Goal: Task Accomplishment & Management: Manage account settings

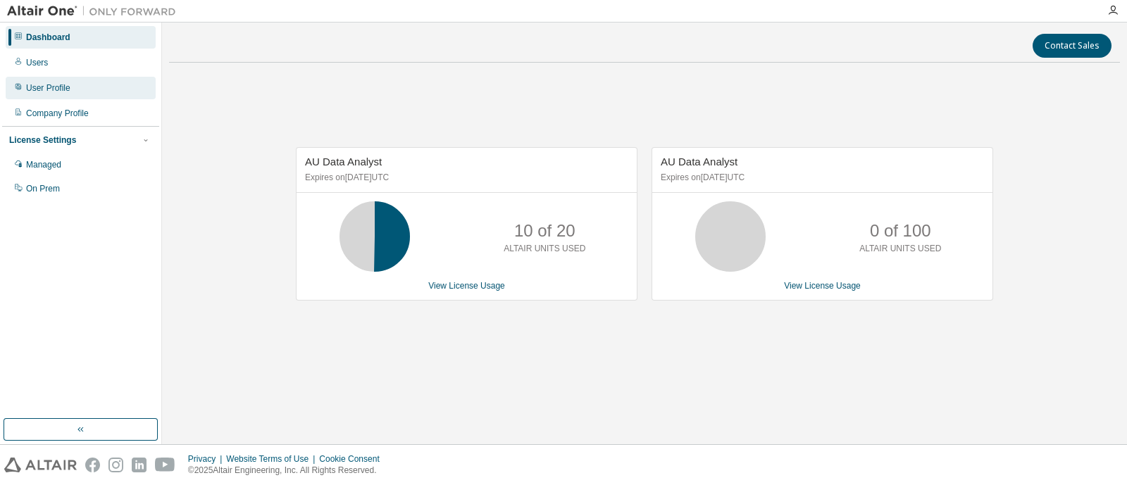
click at [43, 78] on div "User Profile" at bounding box center [81, 88] width 150 height 23
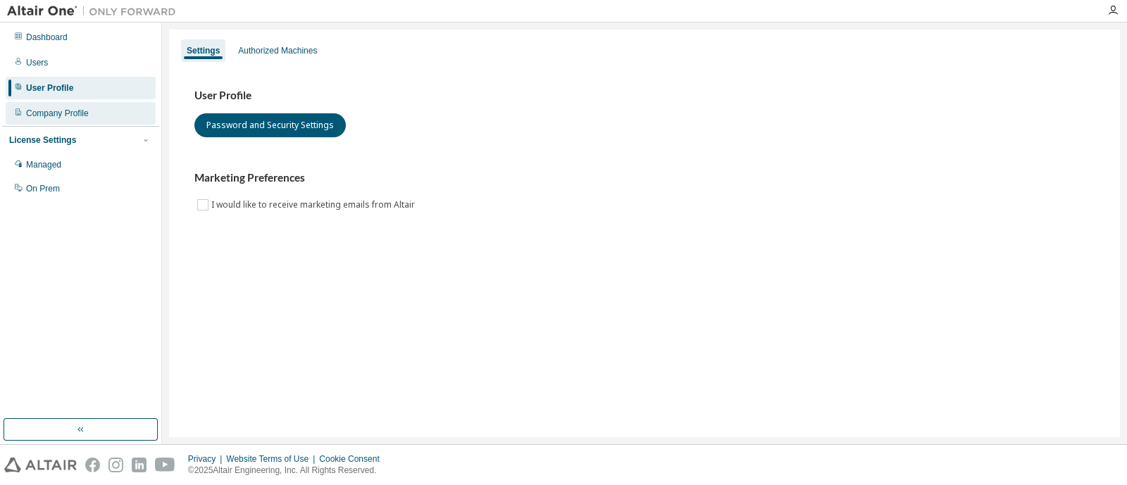
click at [49, 113] on div "Company Profile" at bounding box center [57, 113] width 63 height 11
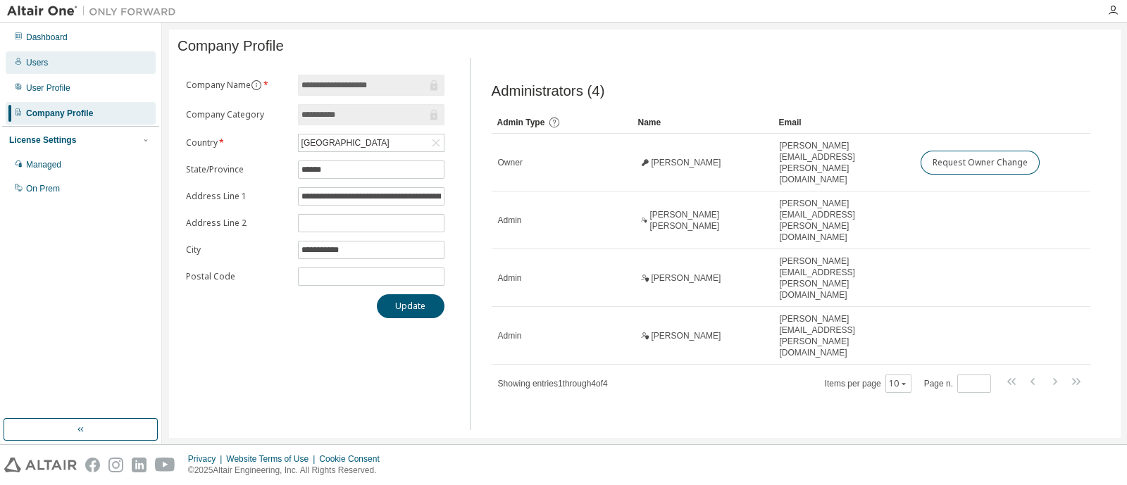
click at [46, 65] on div "Users" at bounding box center [37, 62] width 22 height 11
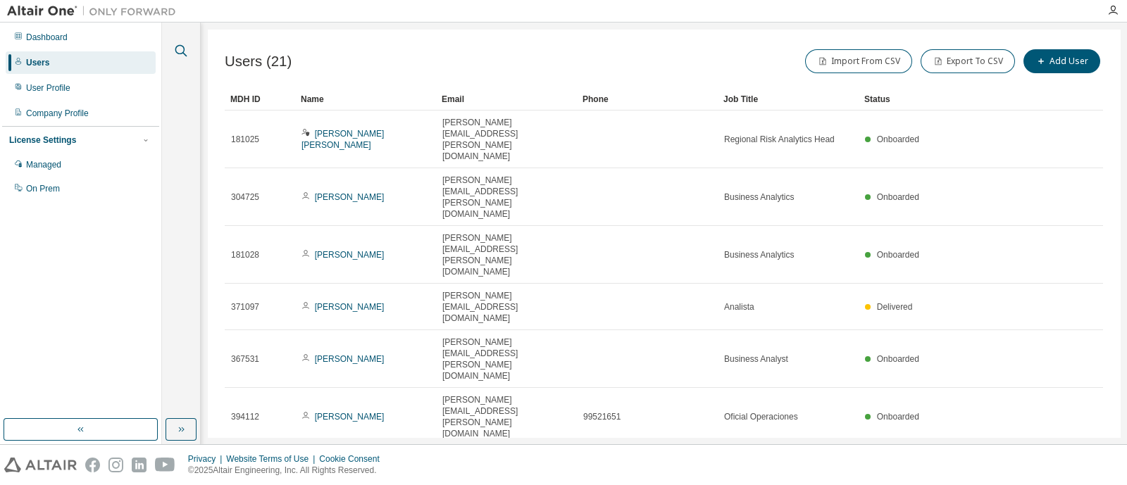
click at [183, 45] on icon "button" at bounding box center [181, 50] width 17 height 17
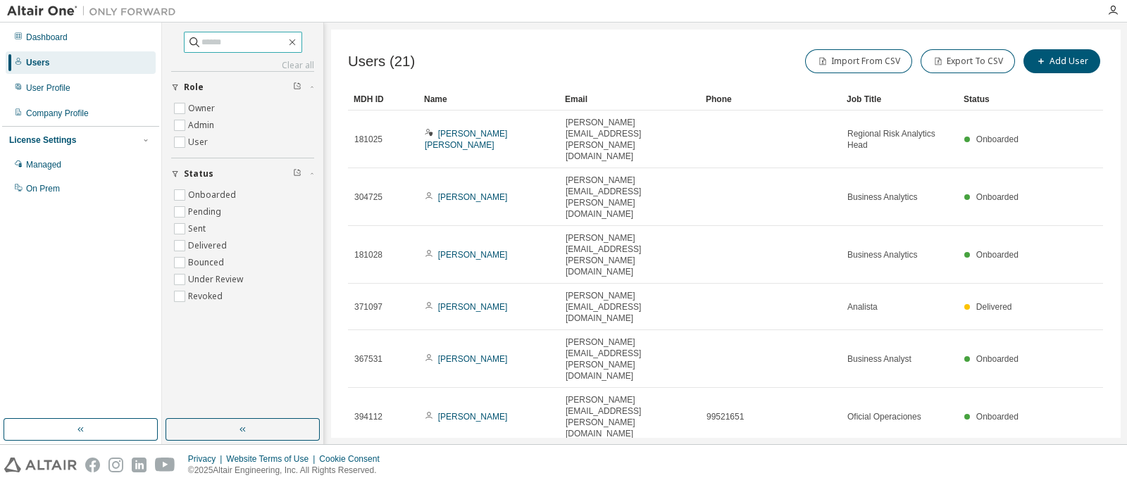
click at [264, 45] on input "text" at bounding box center [243, 42] width 85 height 14
type input "******"
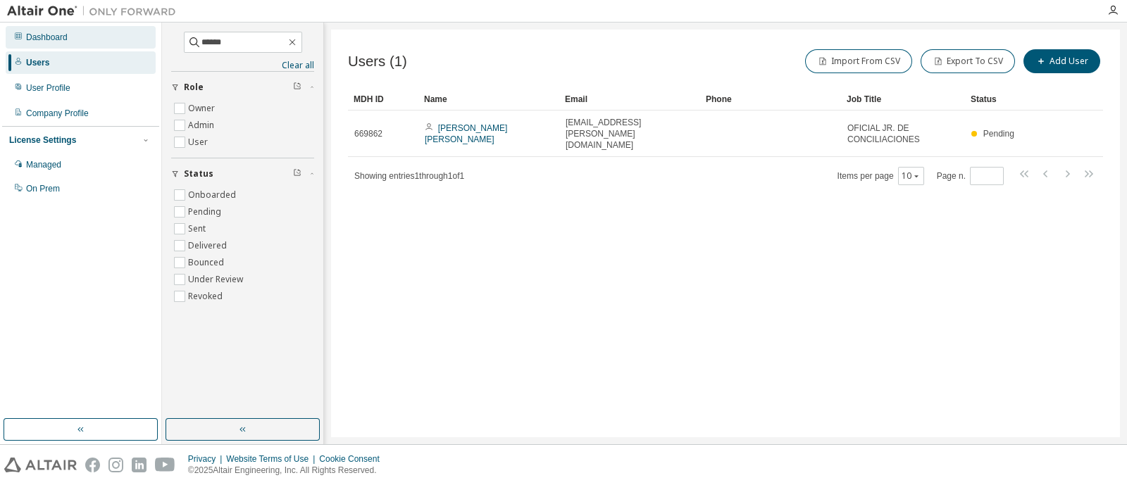
click at [51, 37] on div "Dashboard" at bounding box center [47, 37] width 42 height 11
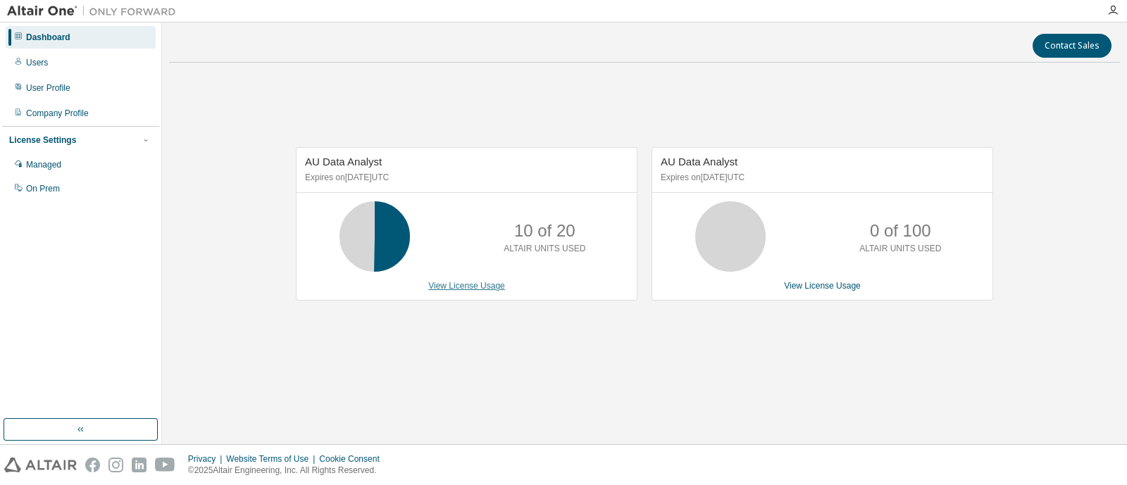
click at [473, 289] on link "View License Usage" at bounding box center [466, 286] width 77 height 10
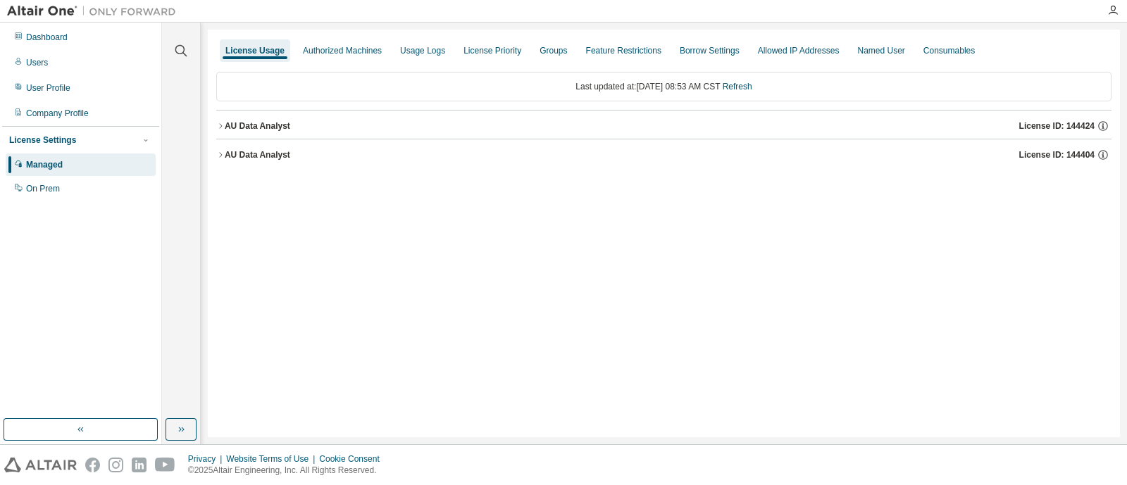
click at [216, 127] on icon "button" at bounding box center [220, 126] width 8 height 8
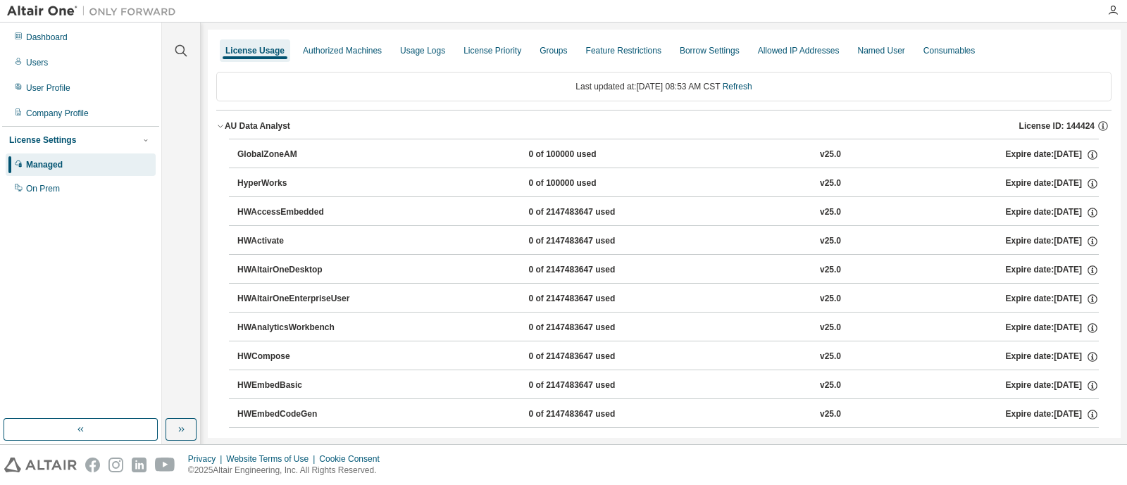
click at [219, 126] on icon "button" at bounding box center [220, 126] width 5 height 3
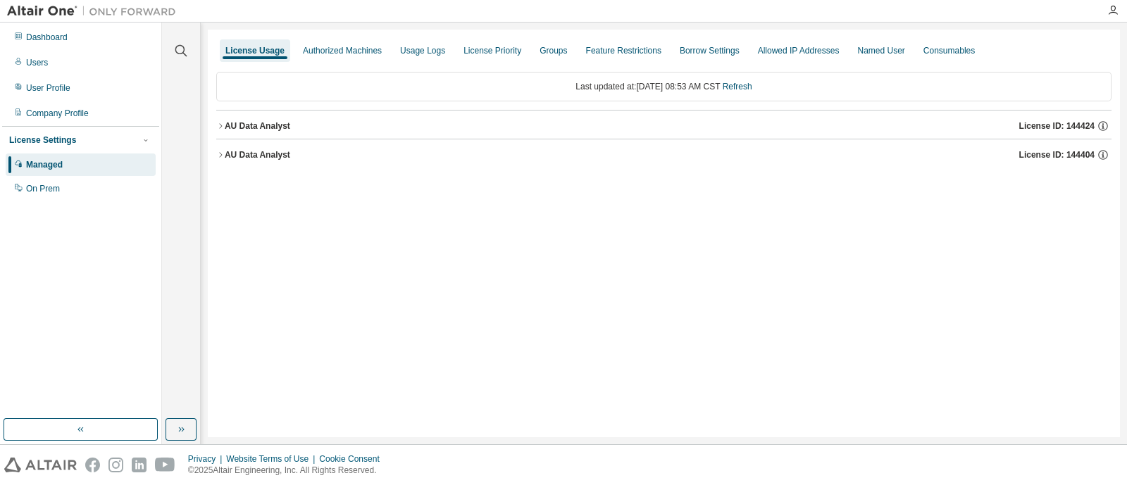
click at [219, 126] on icon "button" at bounding box center [220, 126] width 8 height 8
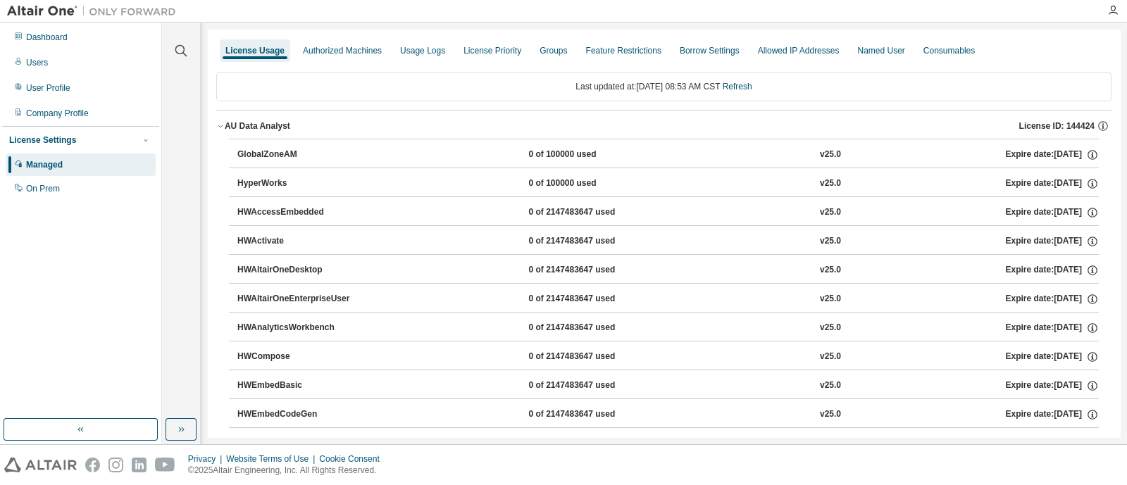
click at [225, 125] on div "AU Data Analyst" at bounding box center [258, 125] width 66 height 11
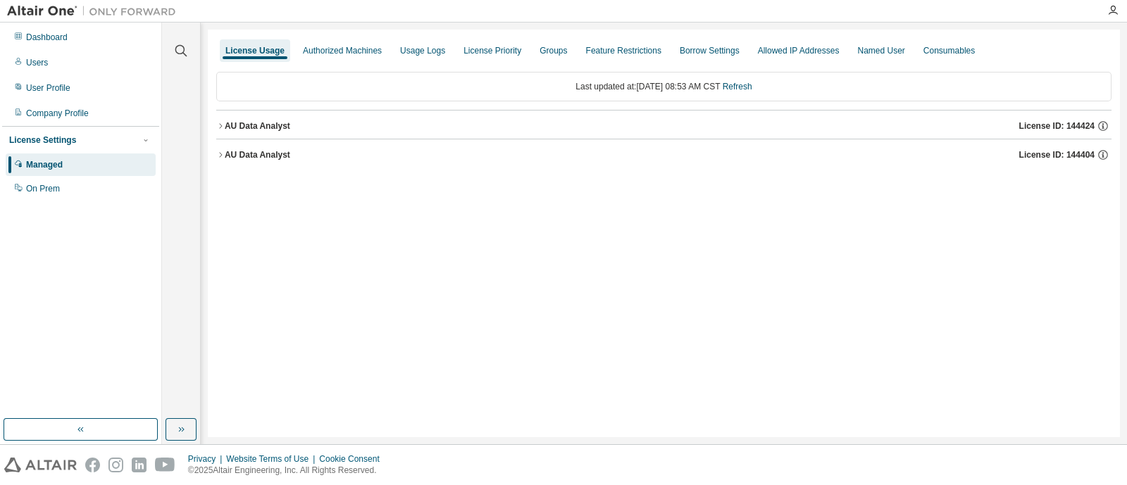
click at [216, 147] on button "AU Data Analyst License ID: 144404" at bounding box center [663, 154] width 895 height 31
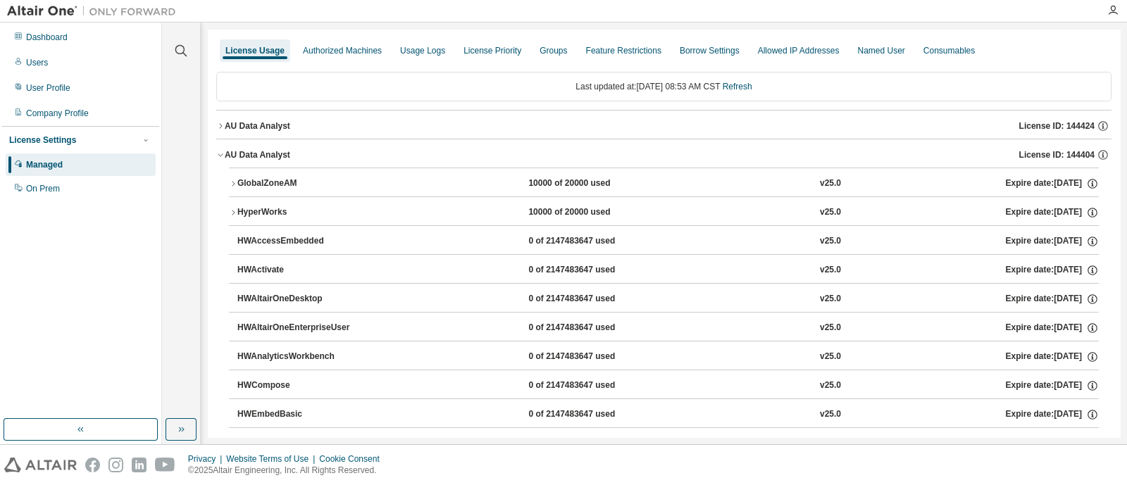
click at [234, 177] on button "GlobalZoneAM 10000 of 20000 used v25.0 Expire date: [DATE]" at bounding box center [664, 183] width 870 height 31
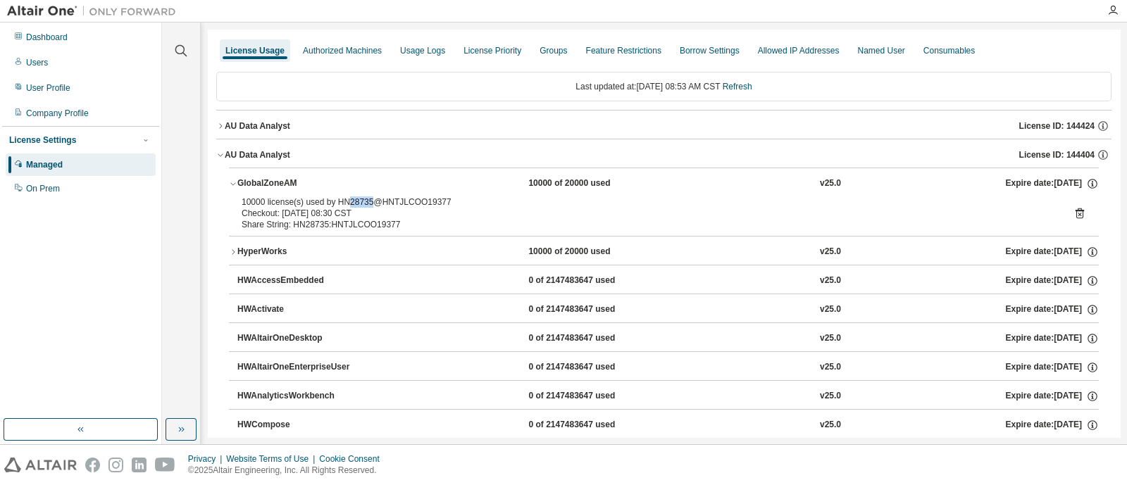
drag, startPoint x: 348, startPoint y: 202, endPoint x: 372, endPoint y: 203, distance: 24.0
click at [372, 203] on div "10000 license(s) used by HN28735@HNTJLCOO19377" at bounding box center [647, 202] width 811 height 11
copy div "28735"
click at [221, 120] on button "AU Data Analyst License ID: 144424" at bounding box center [663, 126] width 895 height 31
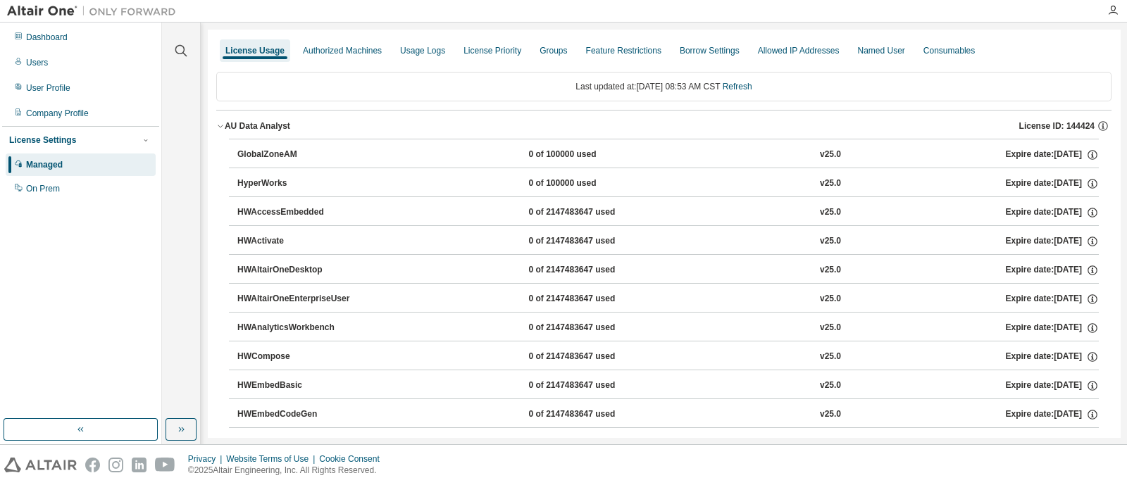
click at [223, 122] on icon "button" at bounding box center [220, 126] width 8 height 8
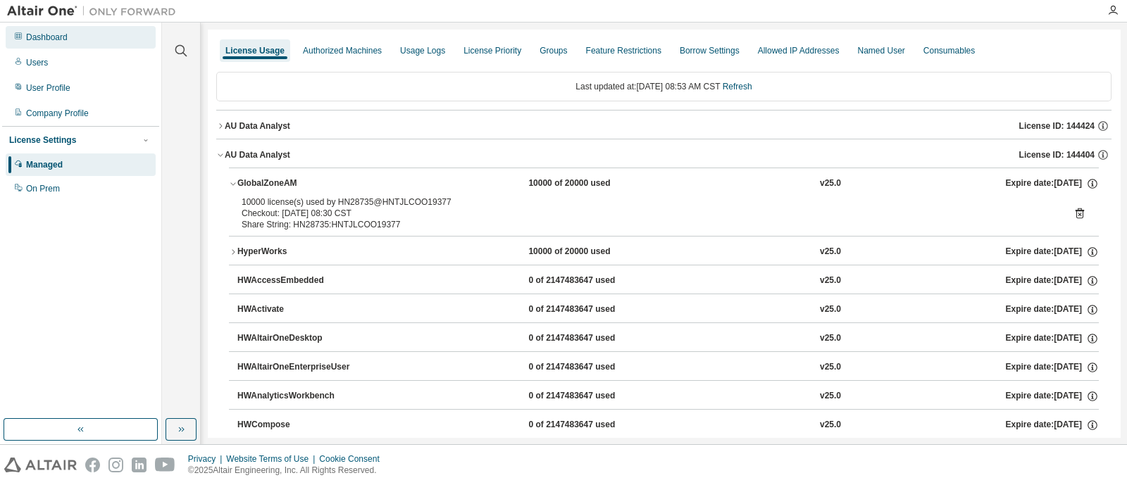
click at [95, 47] on div "Dashboard" at bounding box center [81, 37] width 150 height 23
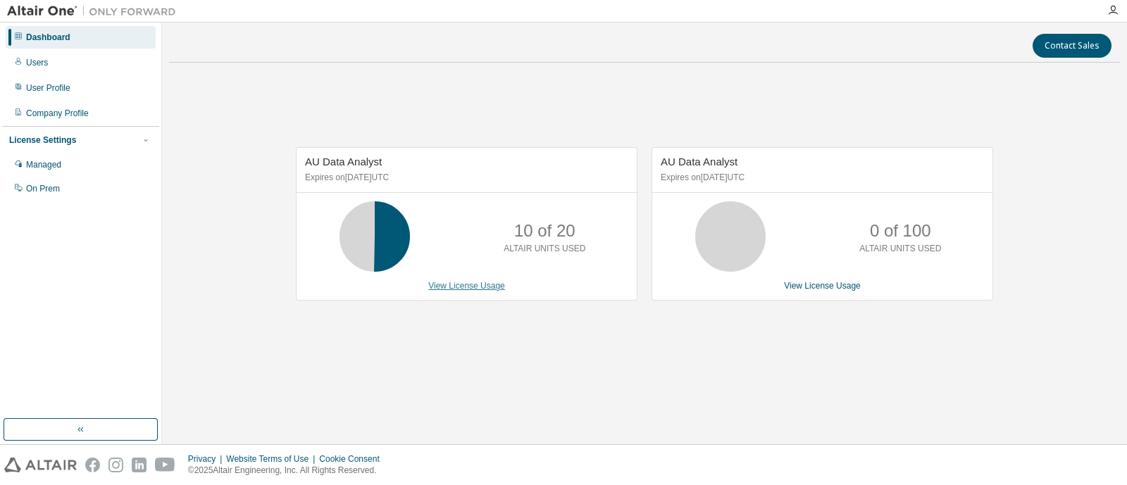
click at [461, 287] on link "View License Usage" at bounding box center [466, 286] width 77 height 10
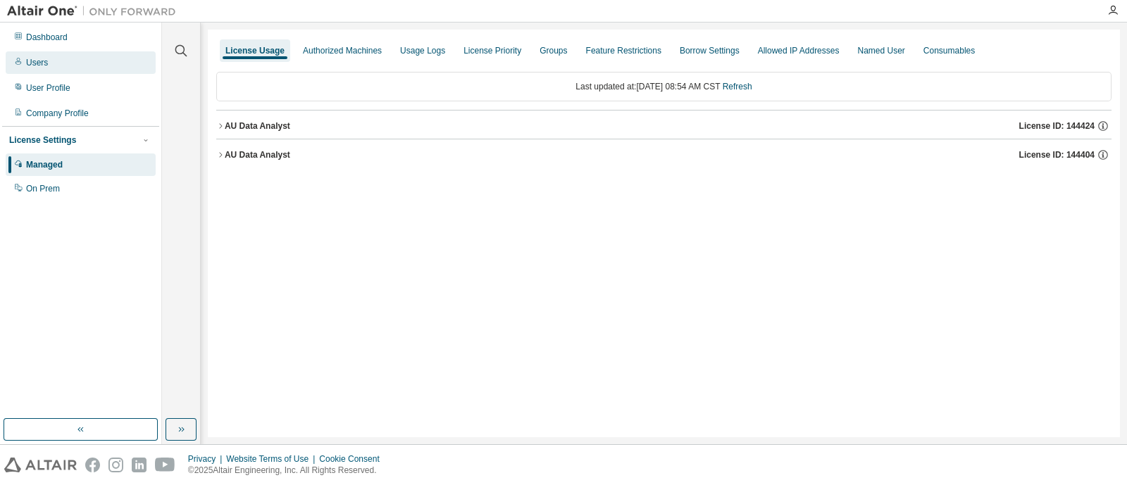
click at [42, 62] on div "Users" at bounding box center [37, 62] width 22 height 11
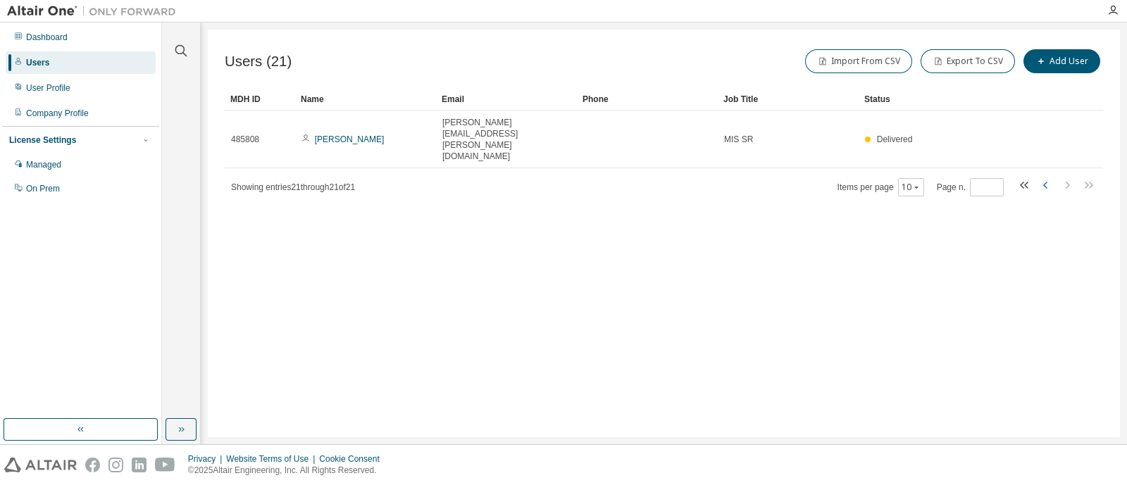
click at [1040, 177] on icon "button" at bounding box center [1045, 185] width 17 height 17
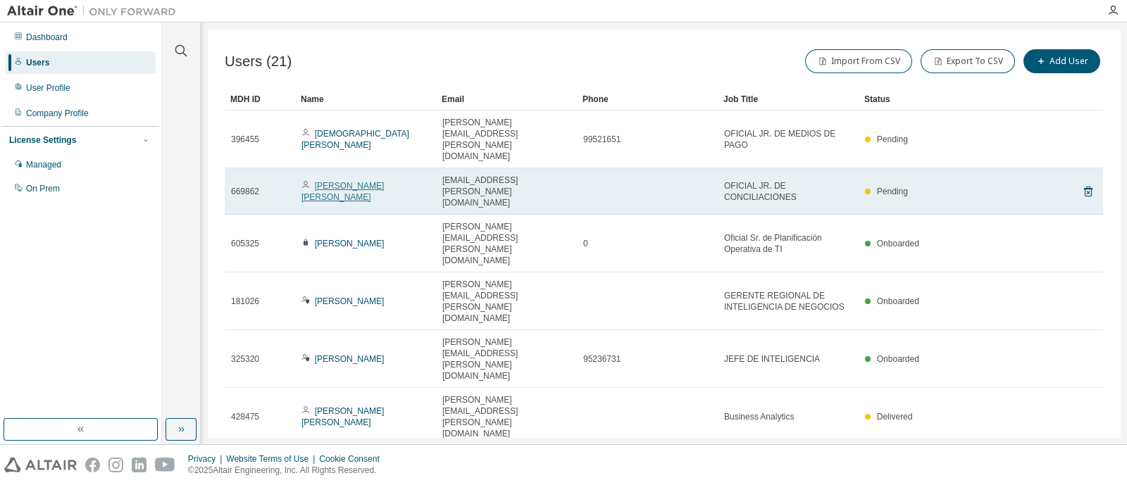
click at [335, 181] on link "[PERSON_NAME] [PERSON_NAME]" at bounding box center [342, 191] width 82 height 21
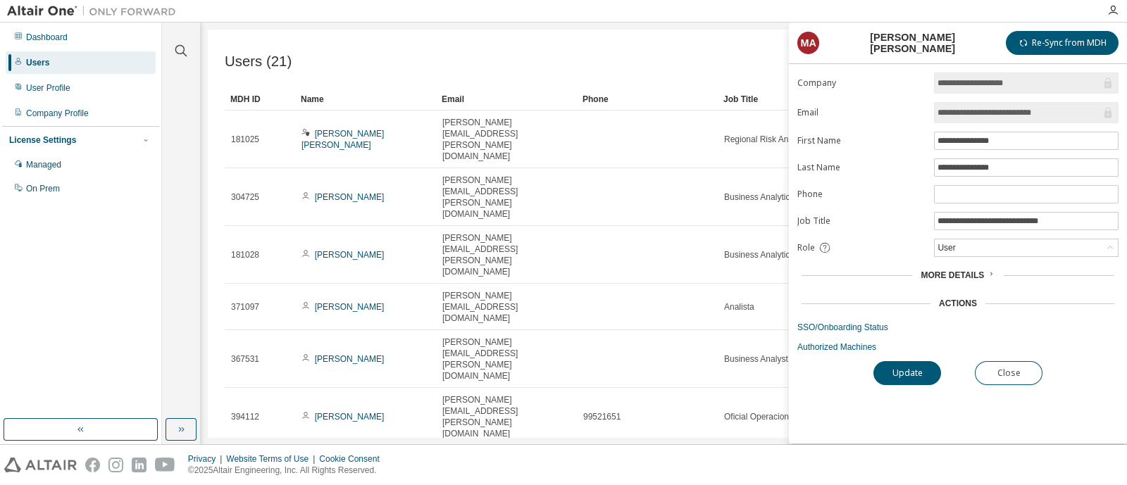
click at [671, 54] on div "Import From CSV Export To CSV Add User" at bounding box center [883, 61] width 439 height 30
click at [1033, 372] on button "Close" at bounding box center [1009, 373] width 68 height 24
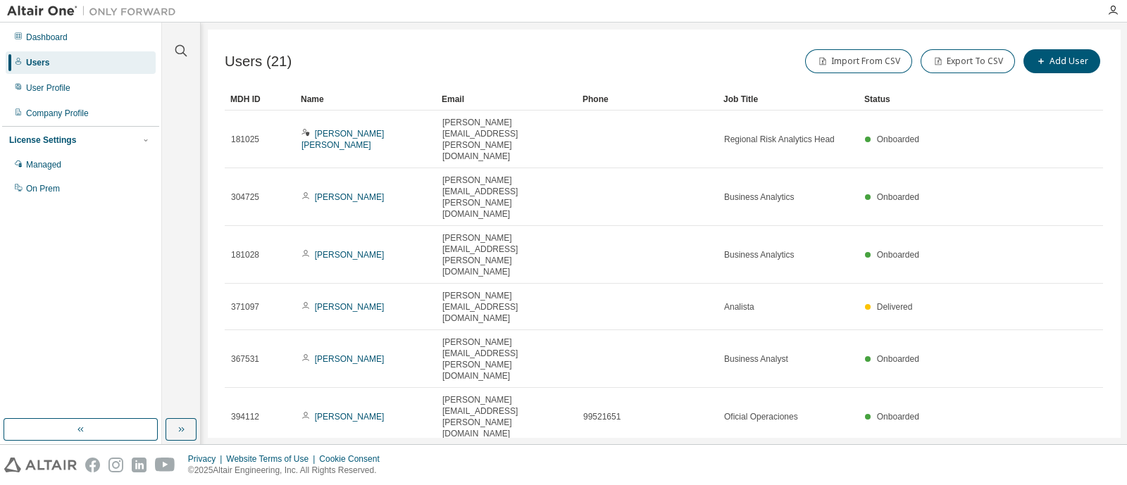
type input "*"
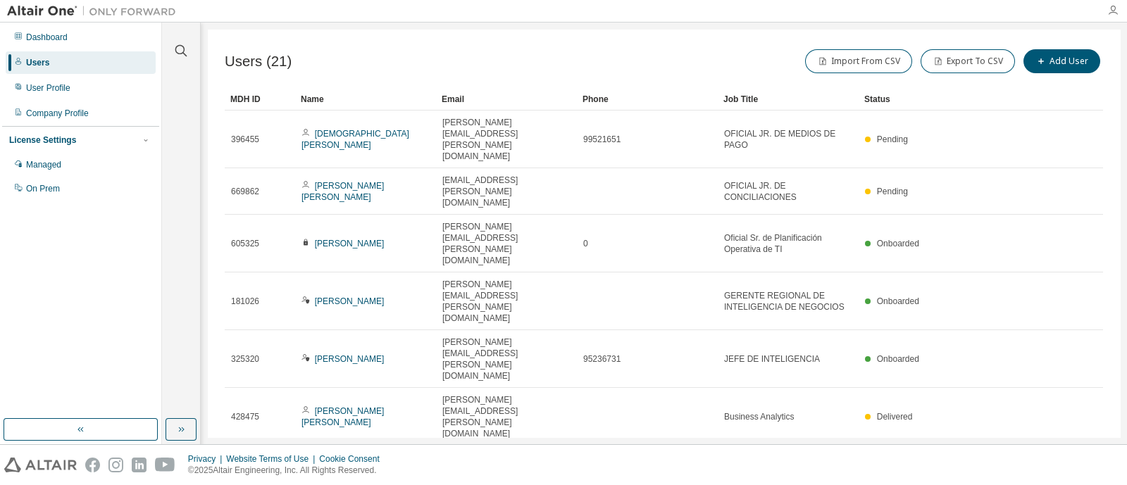
click at [1113, 14] on icon "button" at bounding box center [1112, 10] width 11 height 11
